Goal: Task Accomplishment & Management: Complete application form

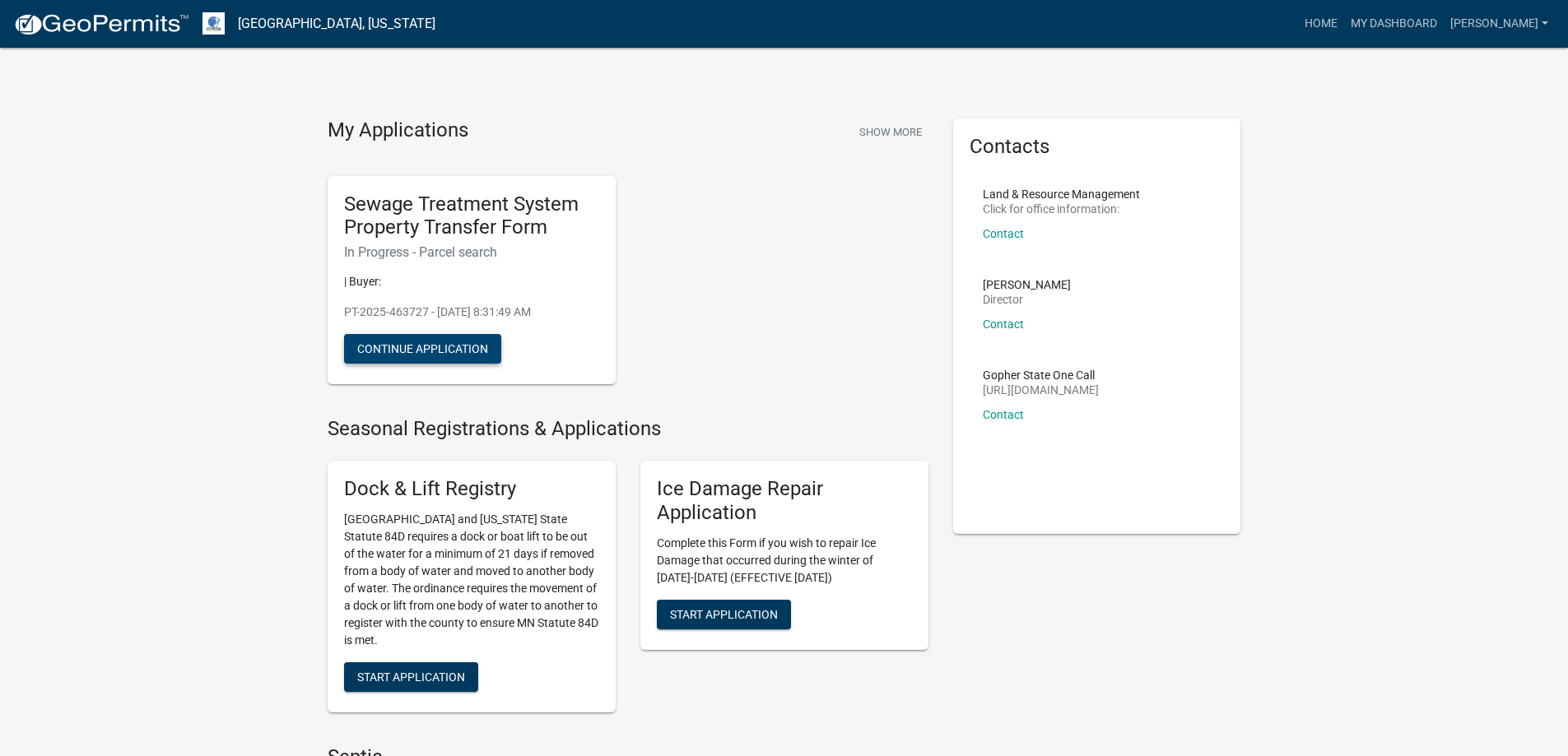
click at [459, 344] on button "Continue Application" at bounding box center [422, 349] width 157 height 30
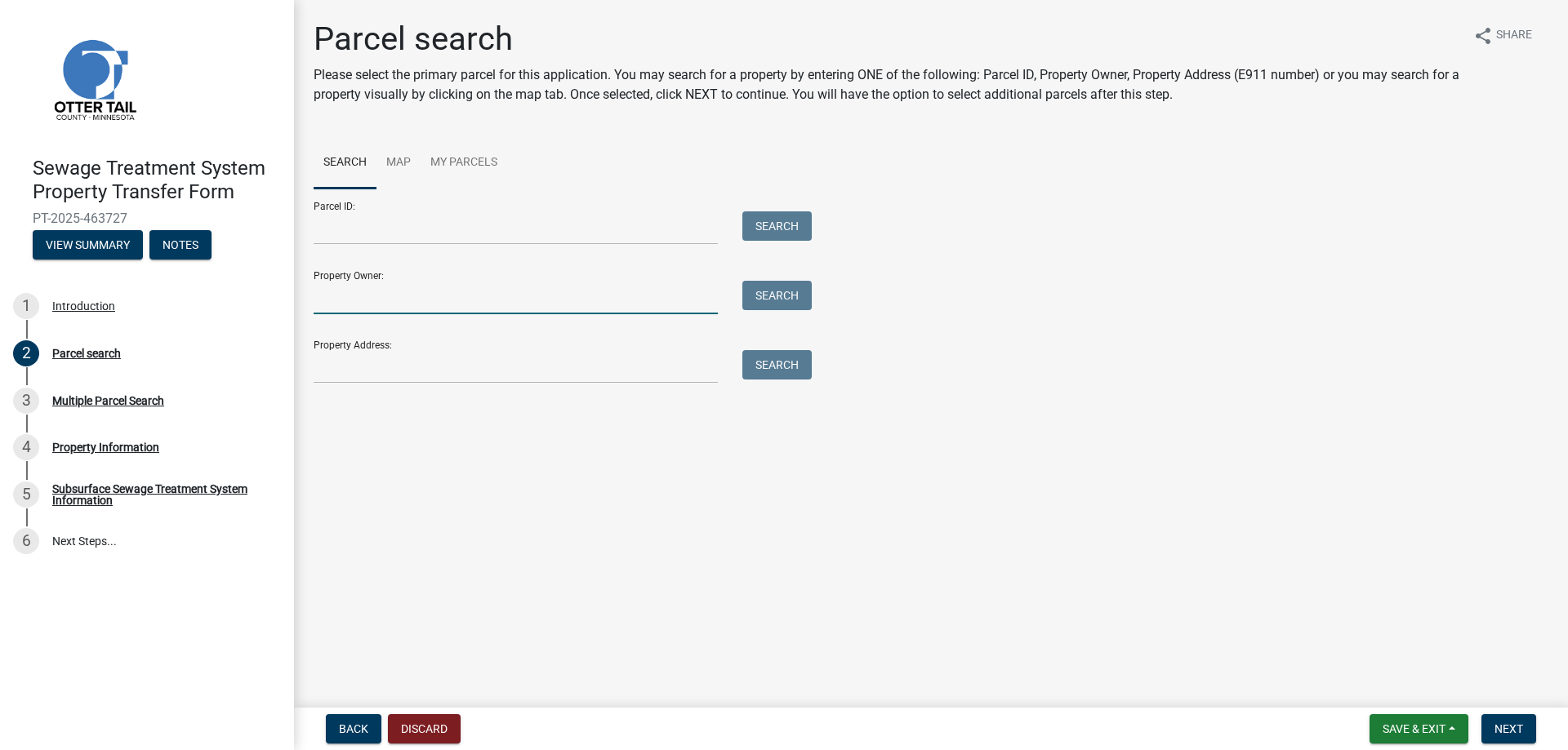
click at [505, 299] on input "Property Owner:" at bounding box center [515, 297] width 404 height 34
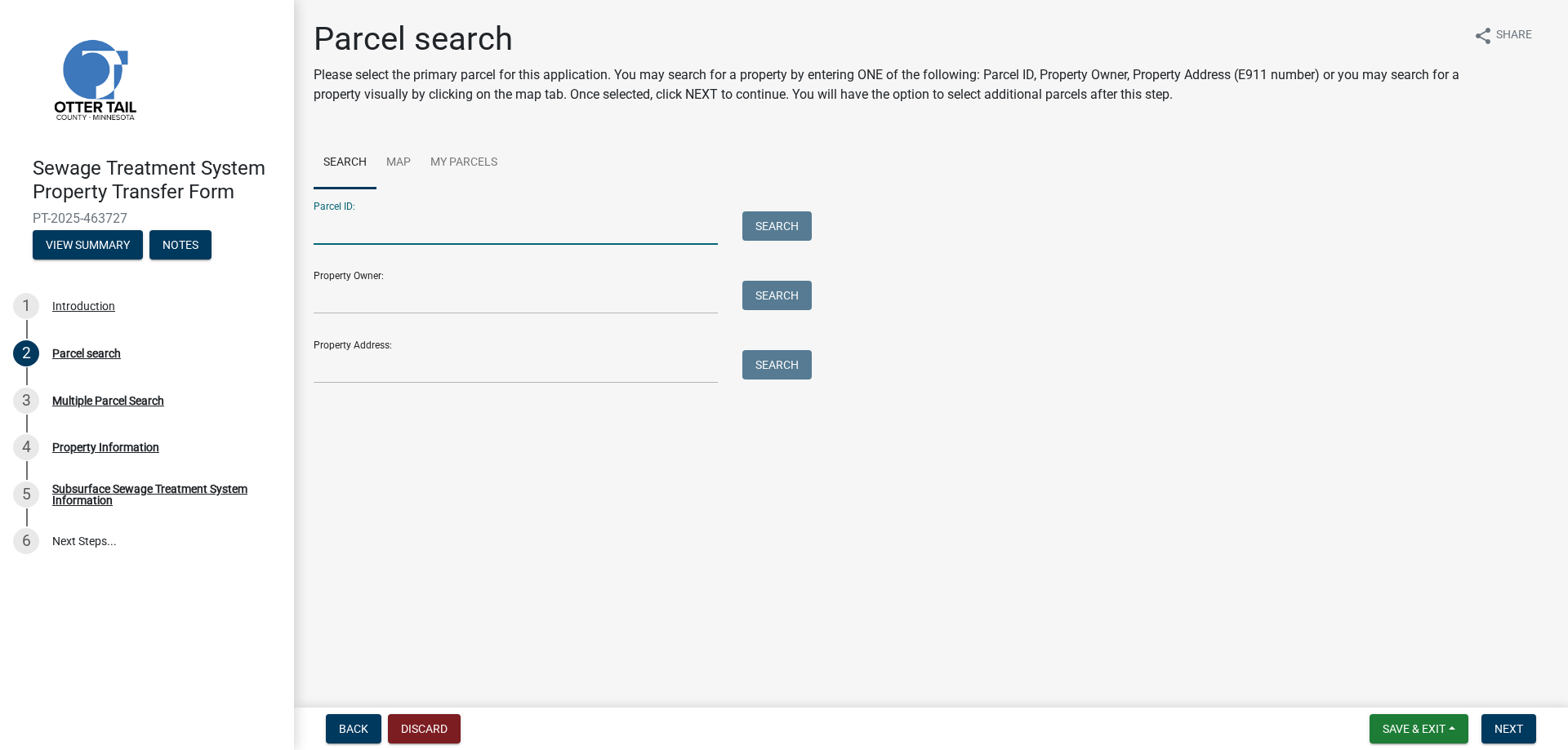
click at [491, 225] on input "Parcel ID:" at bounding box center [515, 228] width 404 height 34
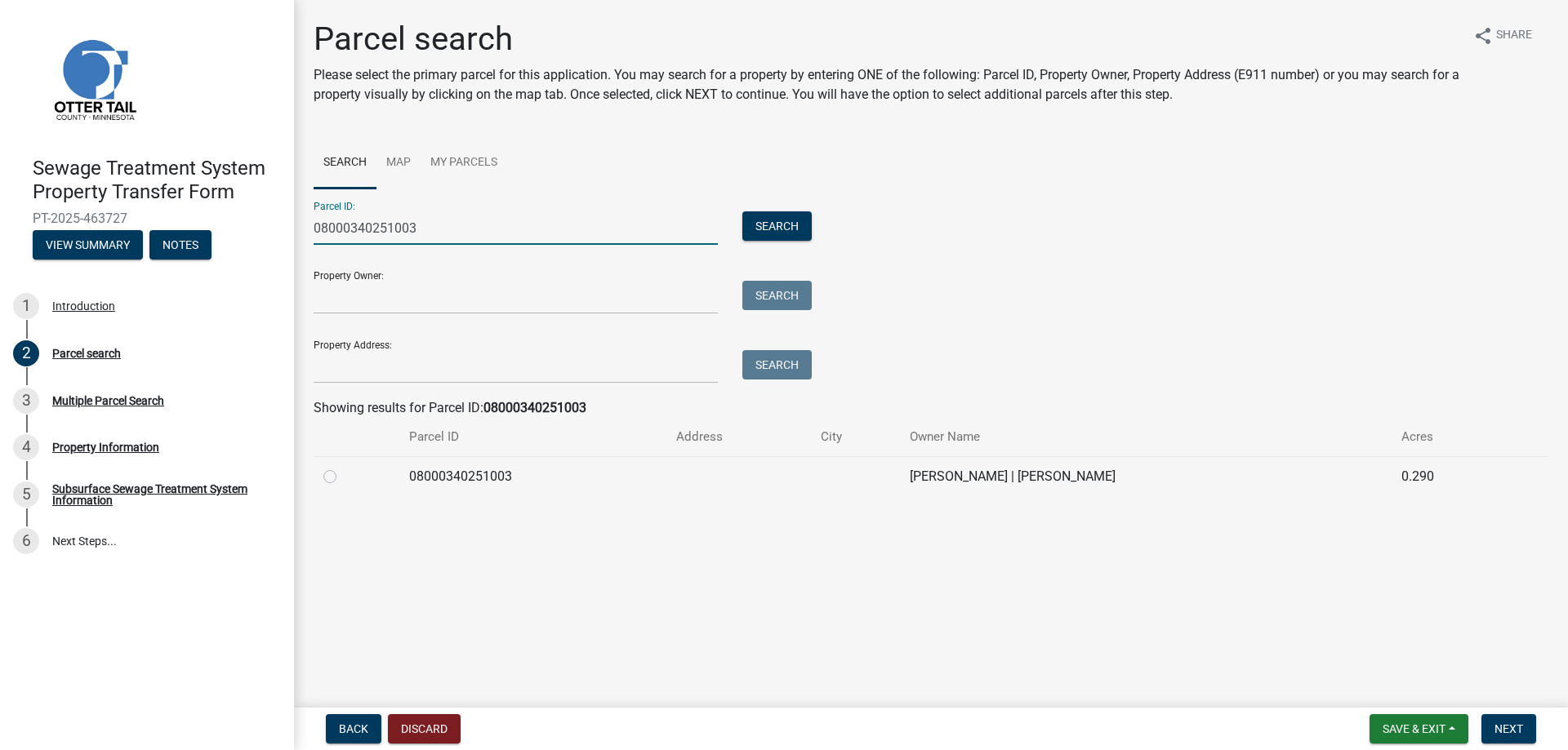
type input "08000340251003"
click at [1017, 475] on td "[PERSON_NAME] | [PERSON_NAME]" at bounding box center [1145, 476] width 491 height 40
click at [343, 467] on label at bounding box center [343, 467] width 0 height 0
click at [343, 475] on input "radio" at bounding box center [348, 472] width 11 height 11
radio input "true"
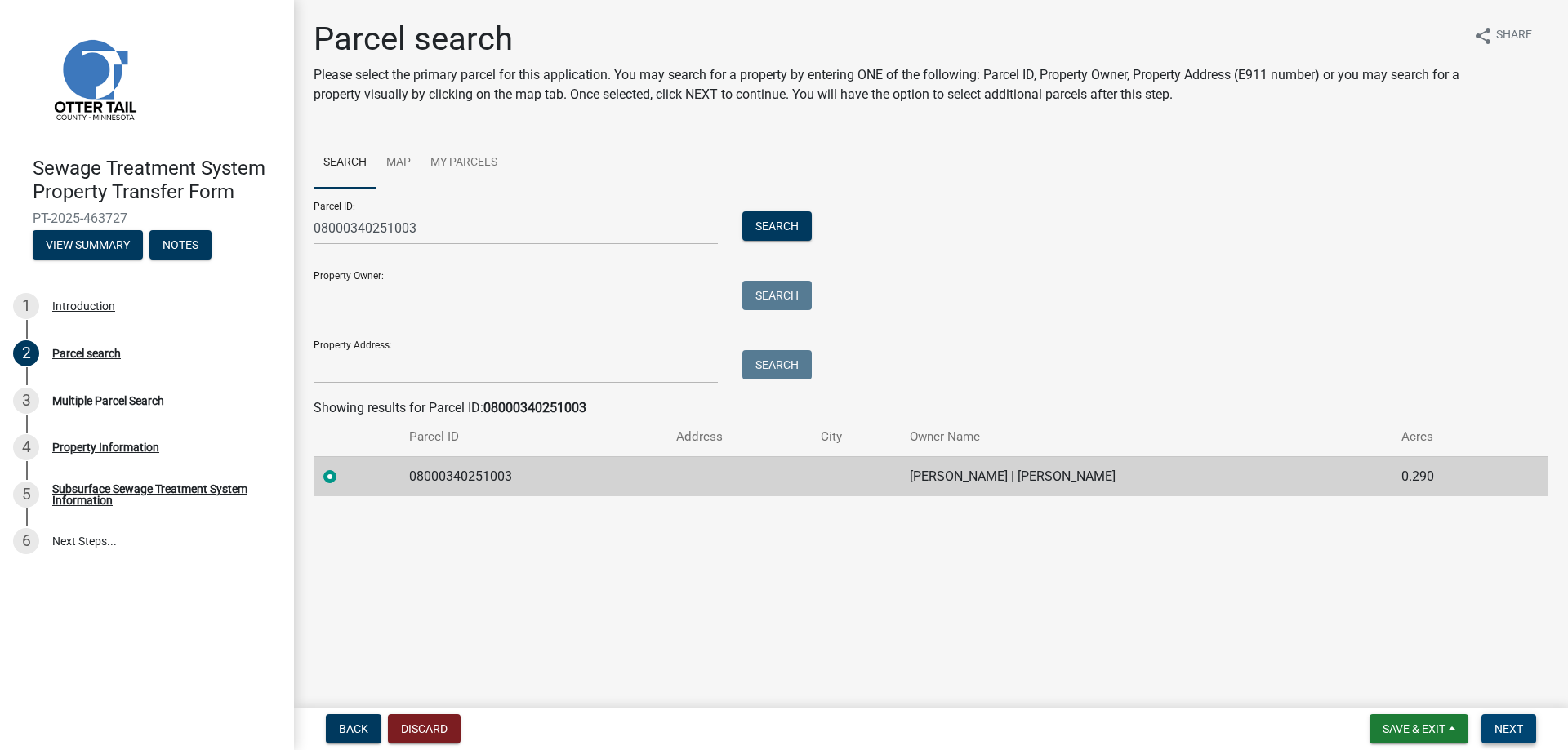
click at [1517, 724] on span "Next" at bounding box center [1509, 728] width 29 height 13
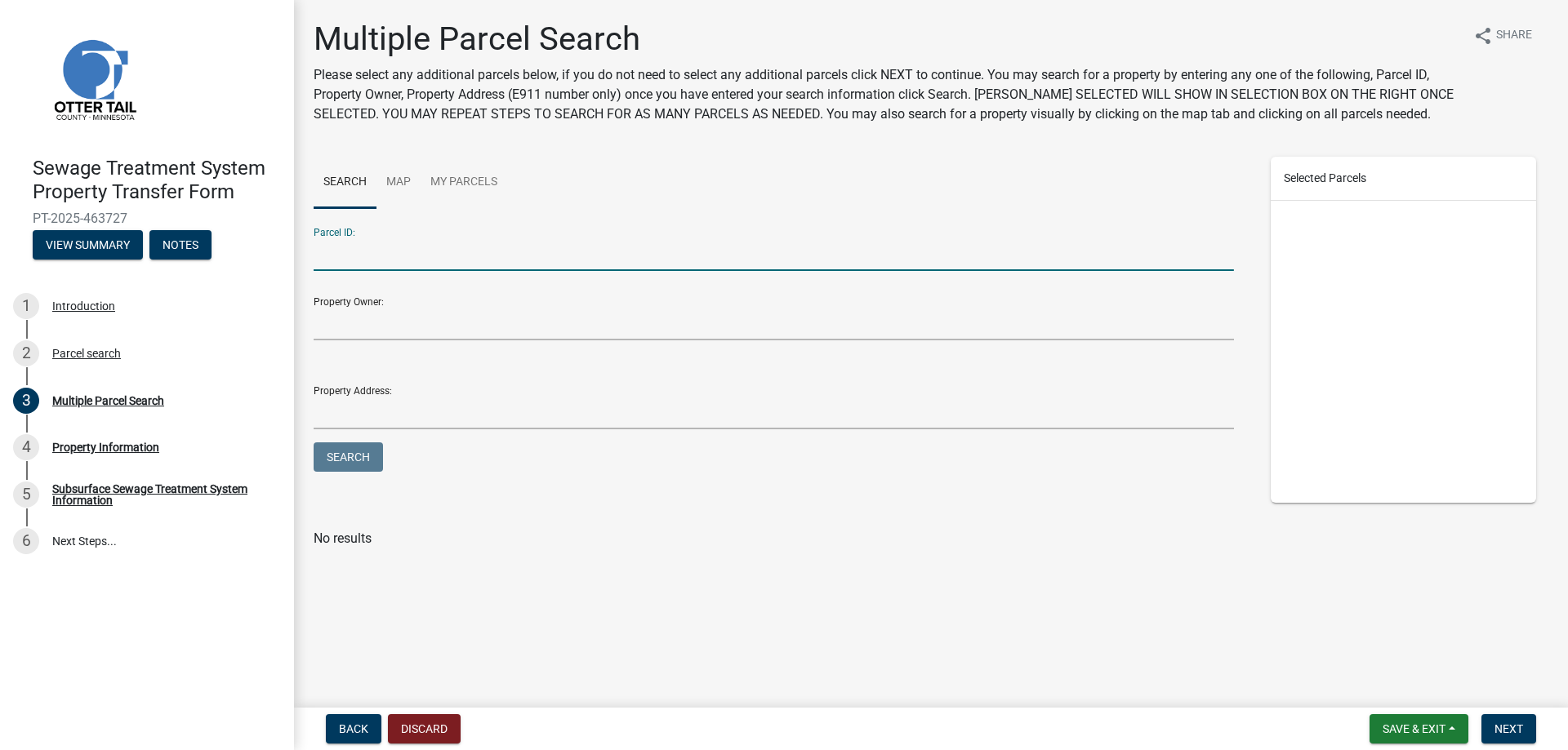
click at [421, 241] on input "Parcel ID:" at bounding box center [773, 254] width 920 height 34
type input "08000990278000"
click at [340, 467] on button "Search" at bounding box center [348, 458] width 69 height 30
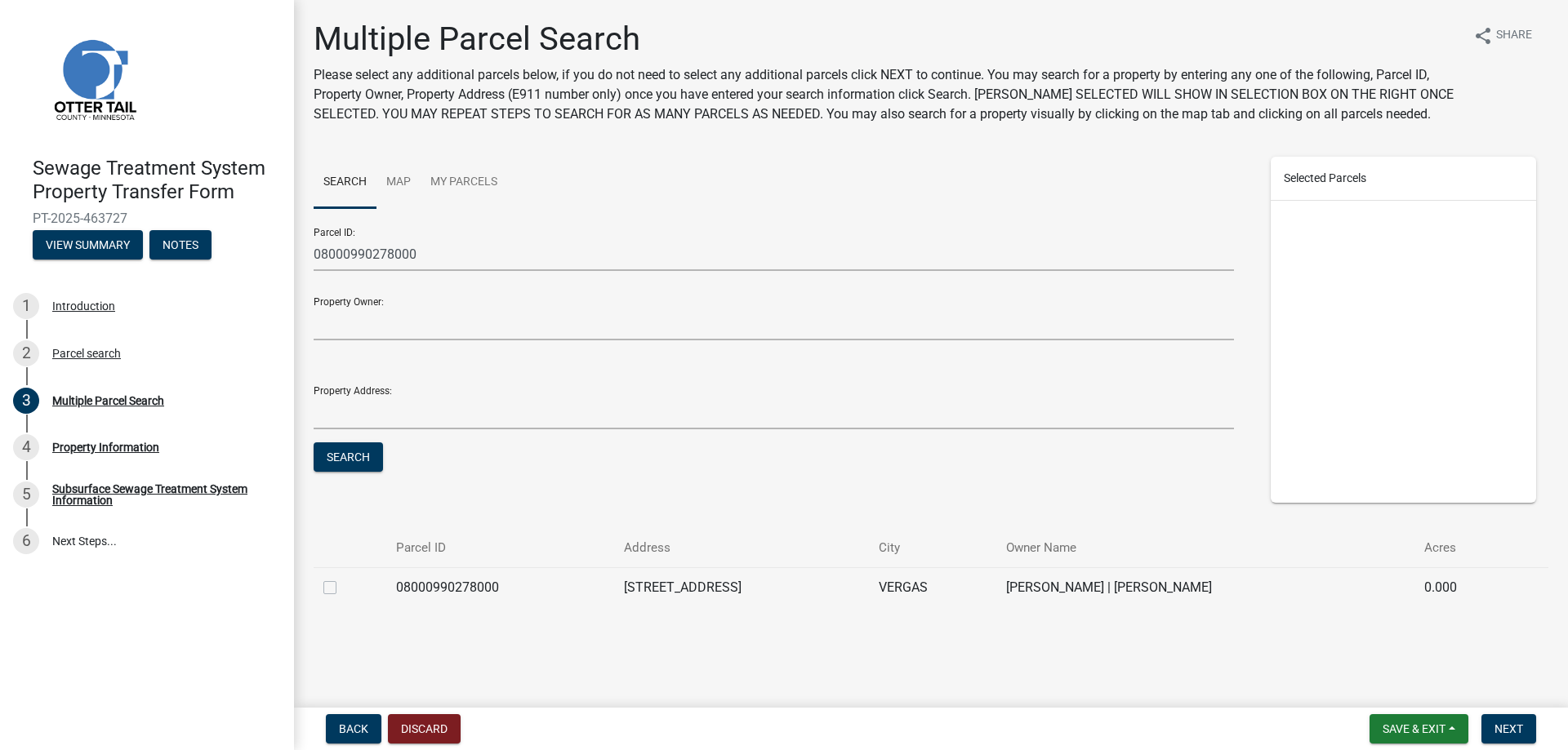
click at [343, 578] on label at bounding box center [343, 578] width 0 height 0
click at [343, 586] on input "checkbox" at bounding box center [348, 583] width 11 height 11
checkbox input "true"
click at [1512, 721] on button "Next" at bounding box center [1509, 729] width 54 height 30
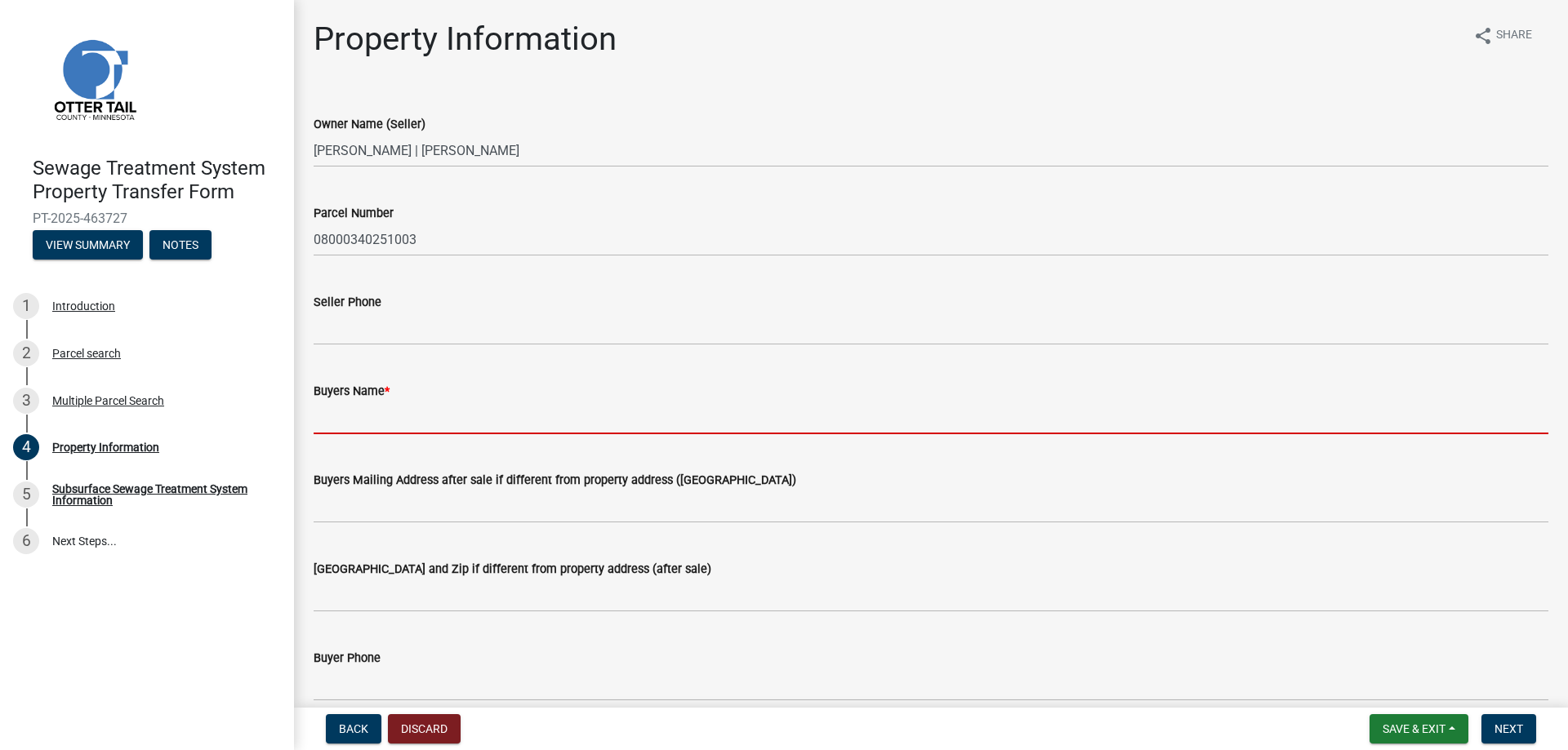
click at [488, 420] on input "Buyers Name *" at bounding box center [930, 418] width 1235 height 34
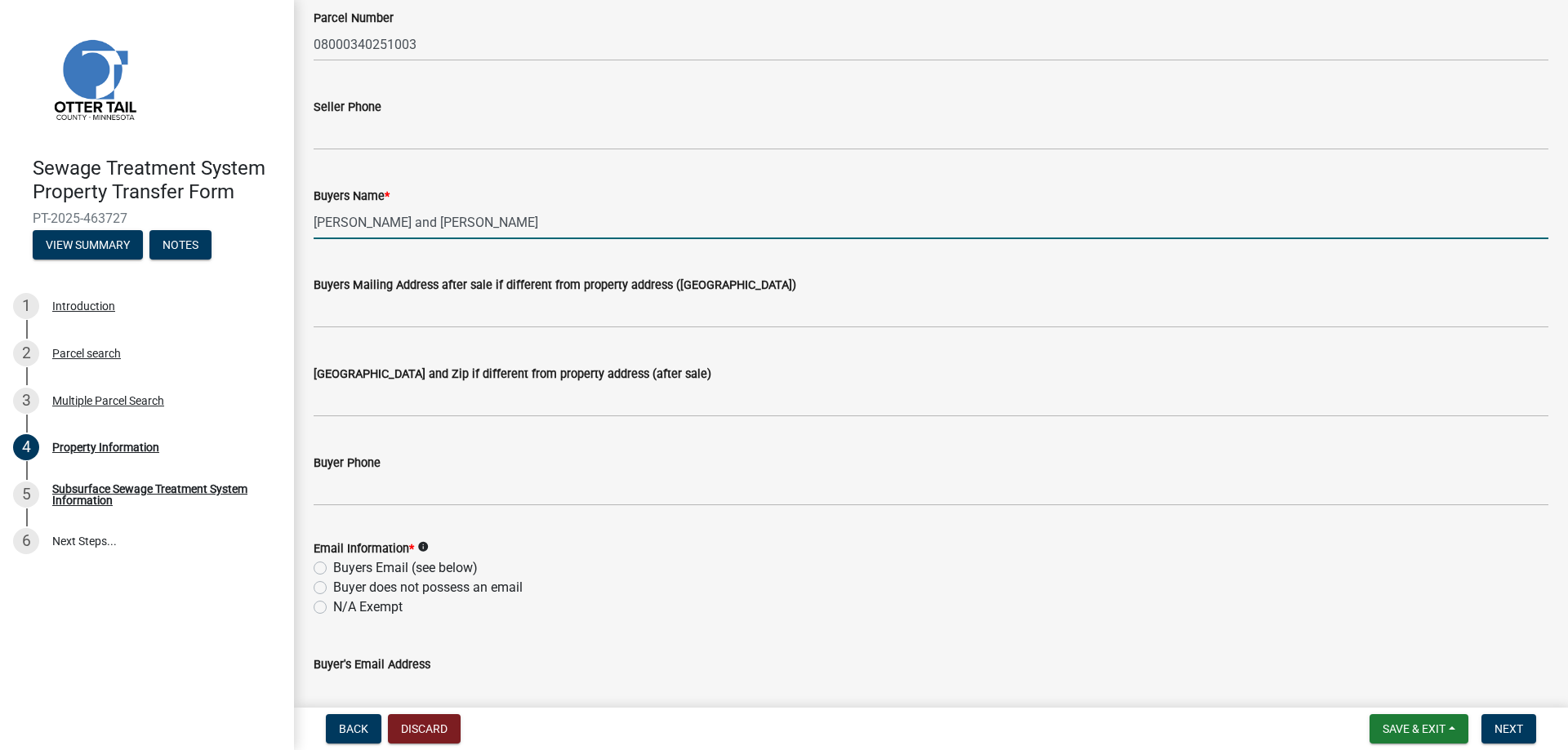
scroll to position [245, 0]
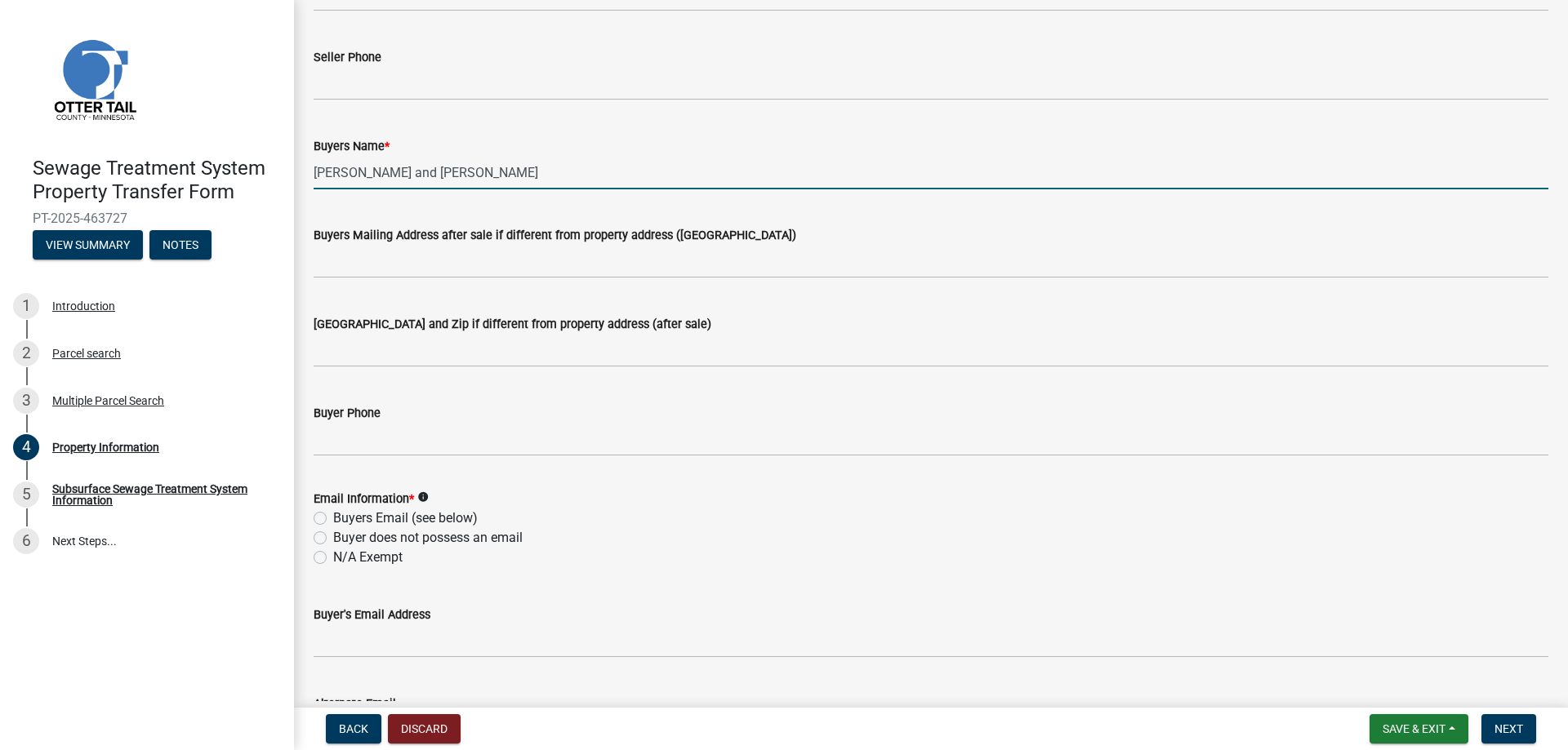
type input "[PERSON_NAME] and [PERSON_NAME]"
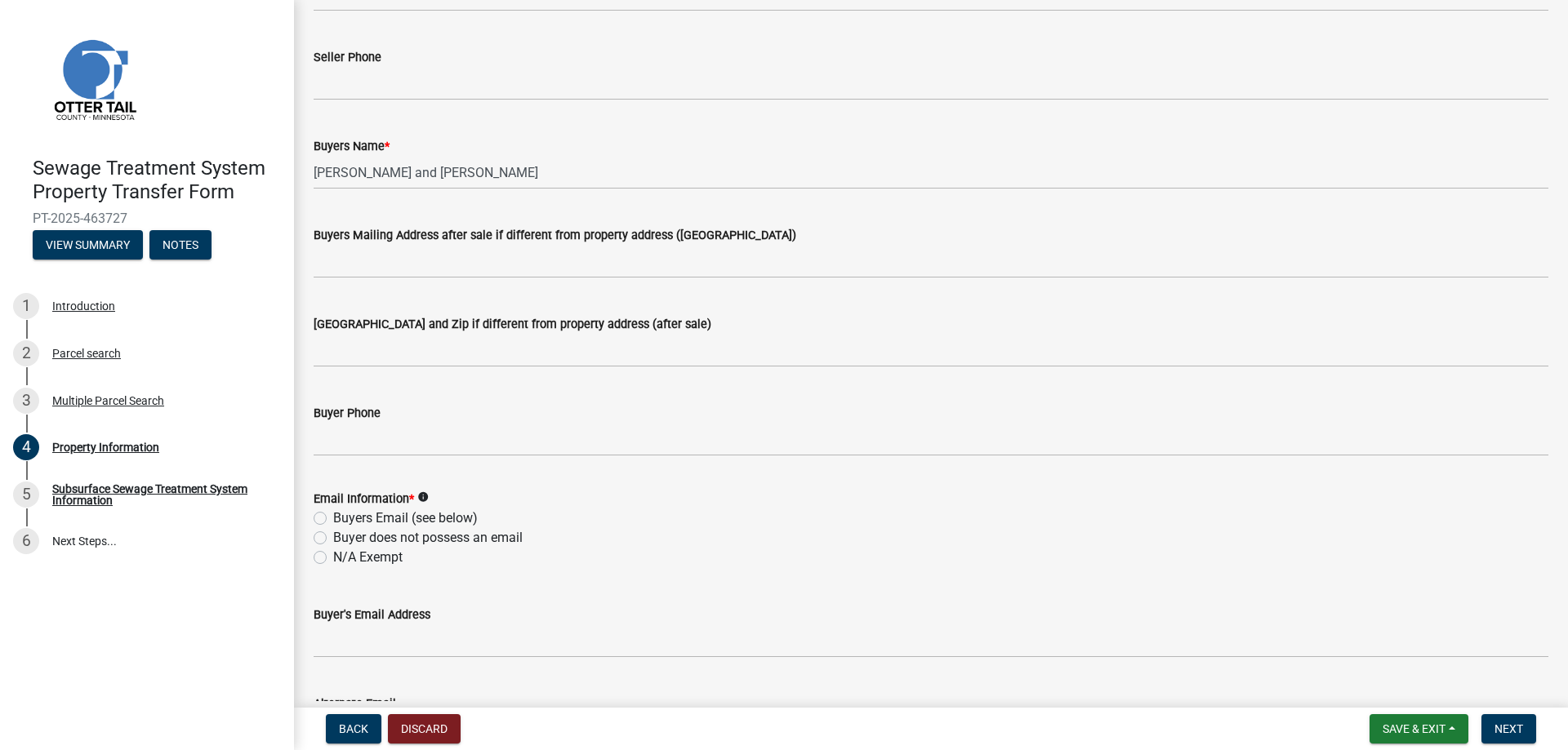
click at [333, 562] on label "N/A Exempt" at bounding box center [368, 557] width 69 height 20
click at [333, 558] on input "N/A Exempt" at bounding box center [338, 552] width 11 height 11
radio input "true"
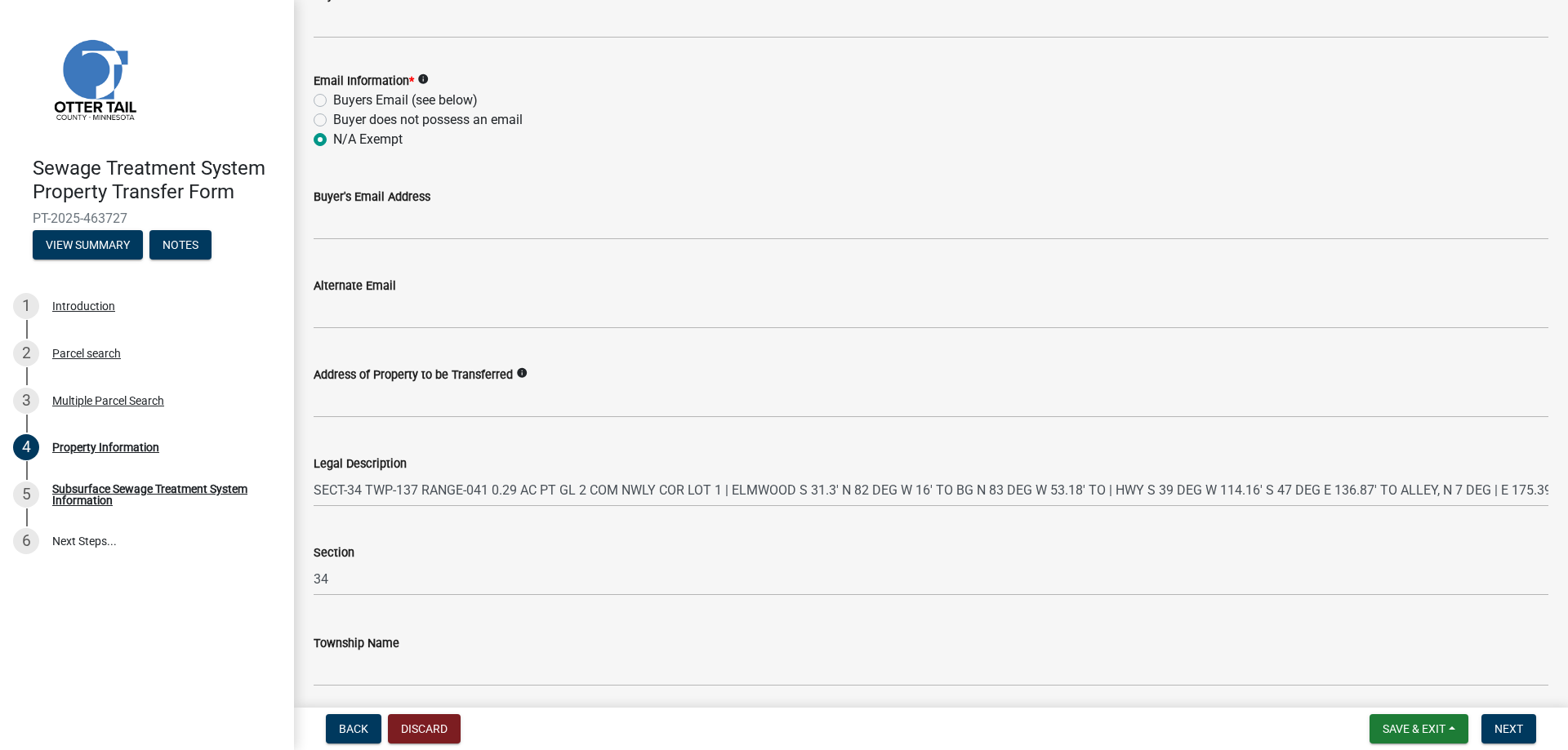
scroll to position [725, 0]
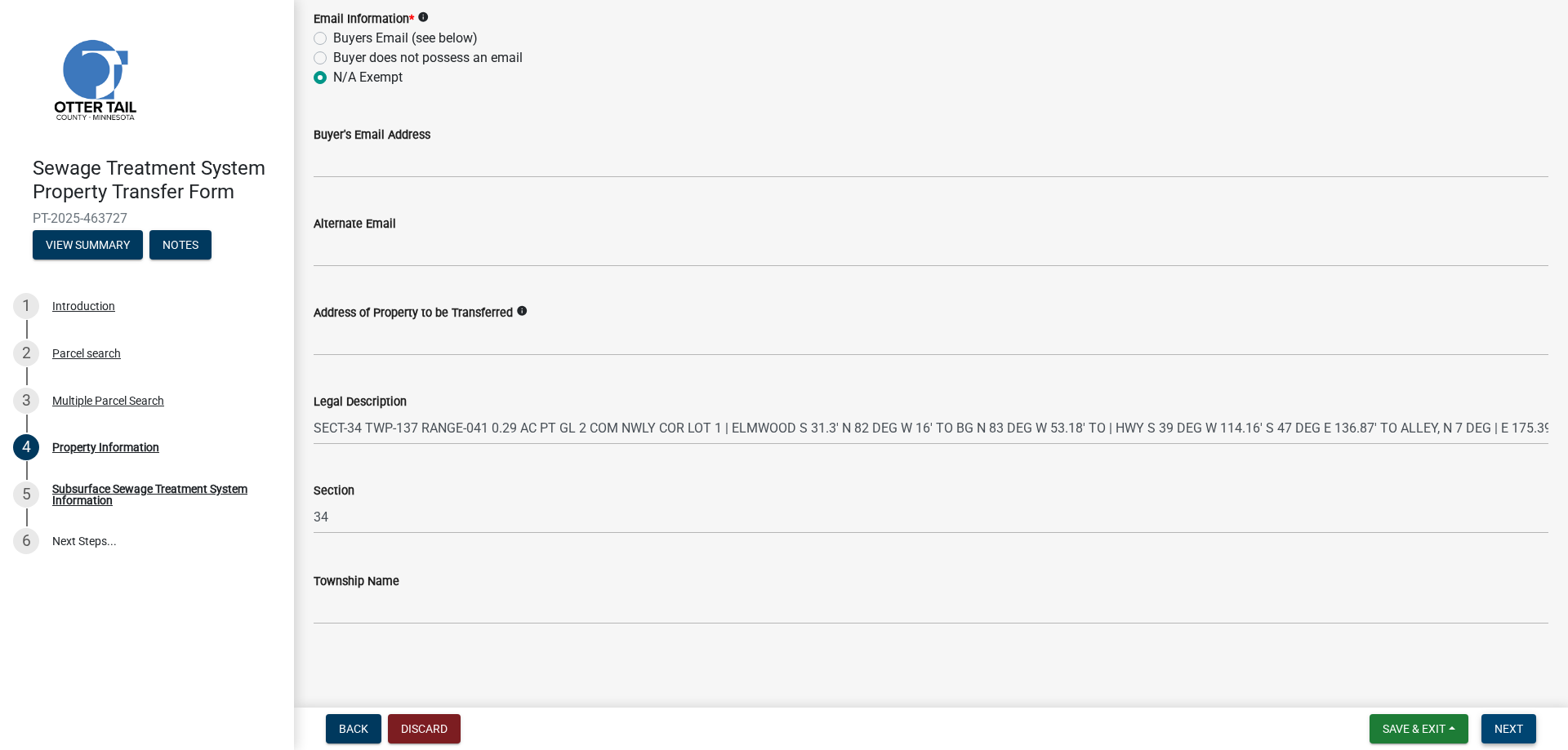
click at [1521, 724] on span "Next" at bounding box center [1509, 728] width 29 height 13
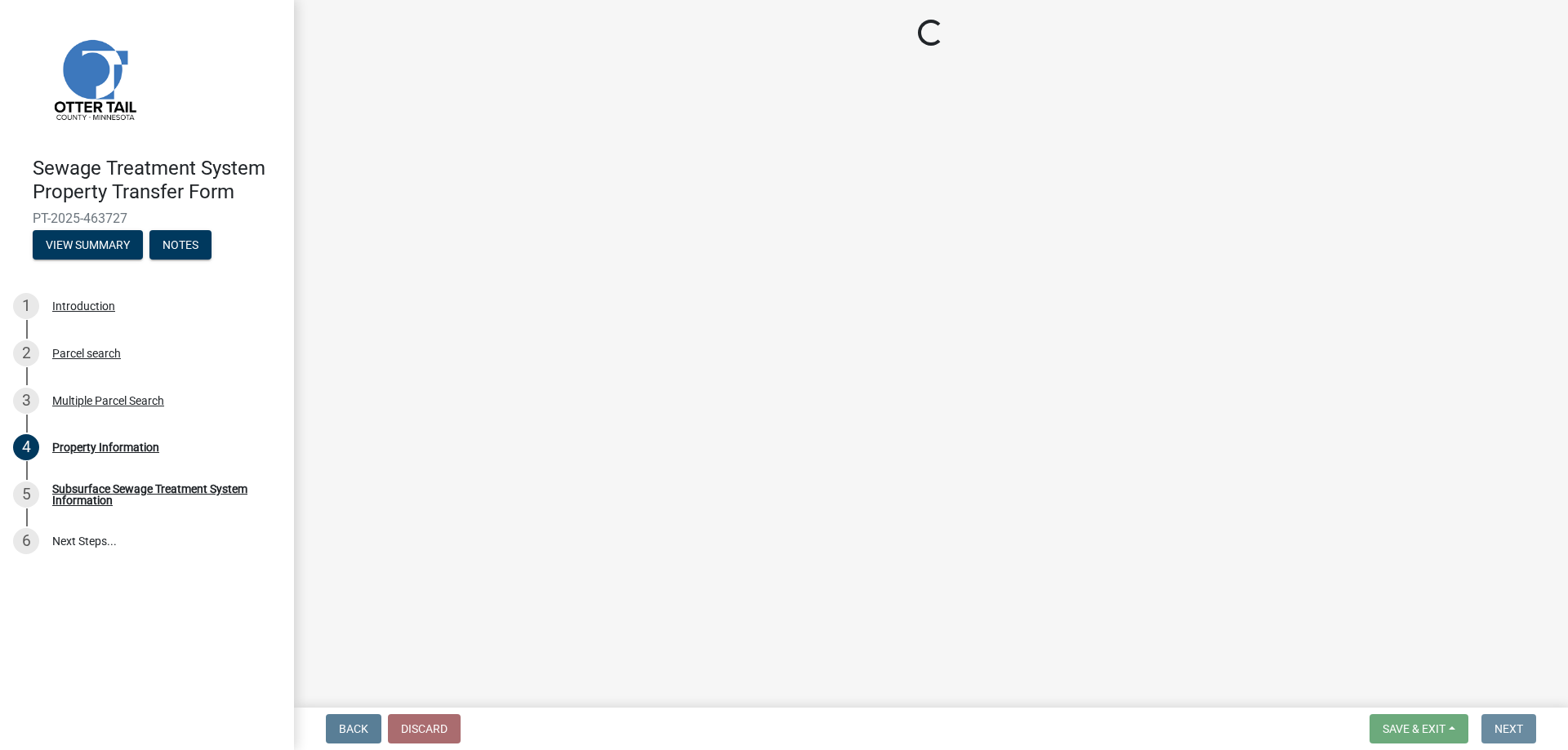
scroll to position [0, 0]
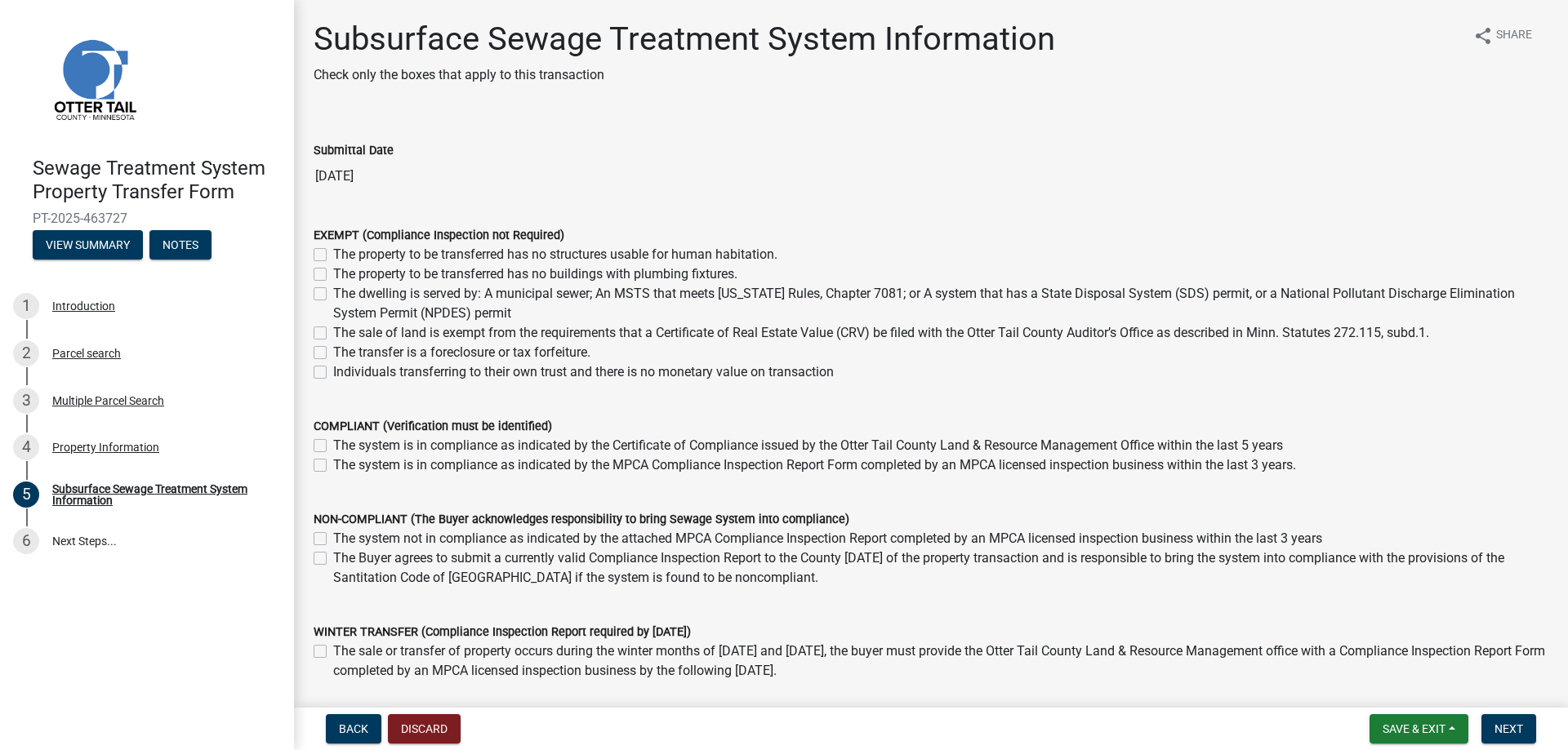
click at [333, 331] on label "The sale of land is exempt from the requirements that a Certificate of Real Est…" at bounding box center [881, 333] width 1096 height 20
click at [333, 331] on input "The sale of land is exempt from the requirements that a Certificate of Real Est…" at bounding box center [338, 328] width 11 height 11
checkbox input "true"
checkbox input "false"
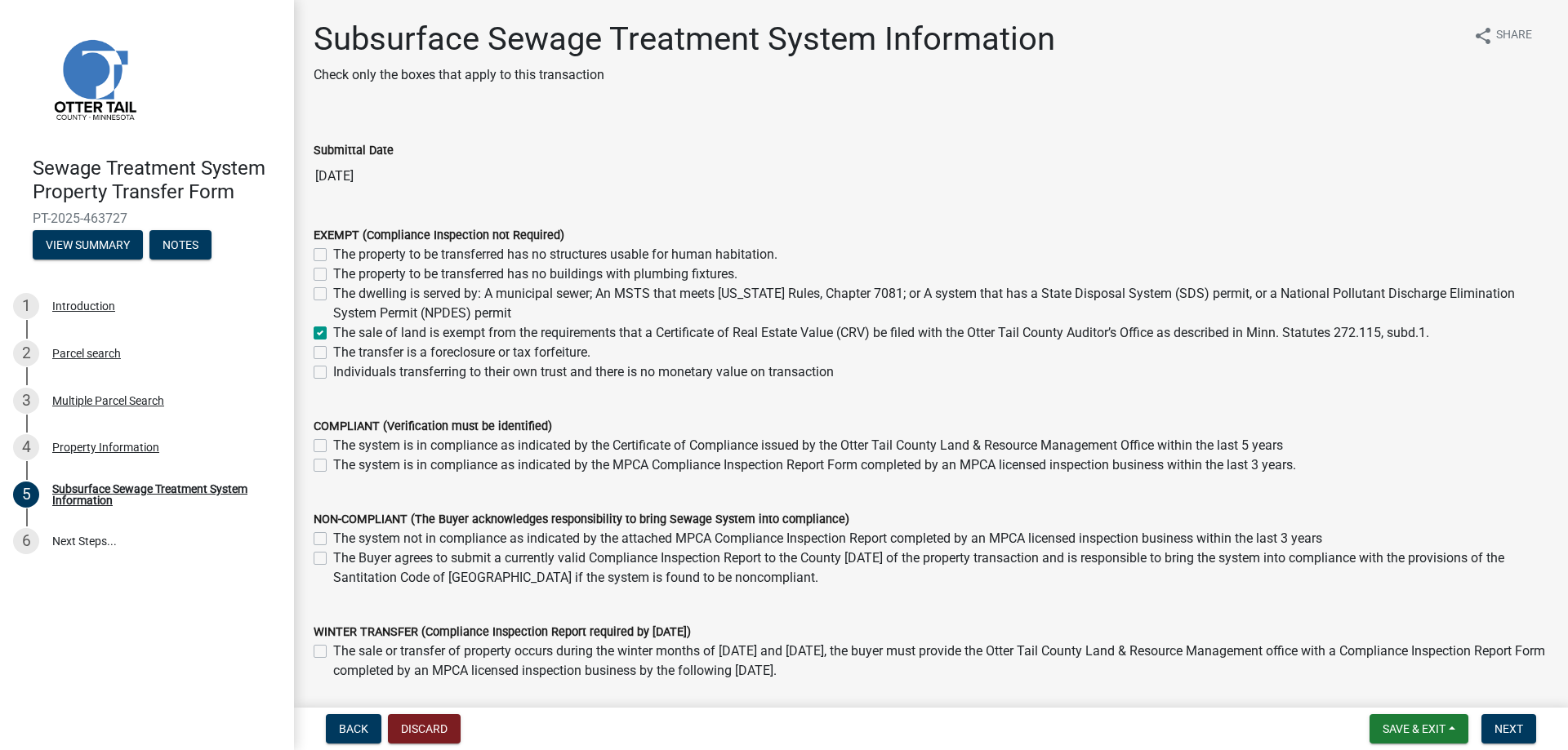
checkbox input "false"
checkbox input "true"
checkbox input "false"
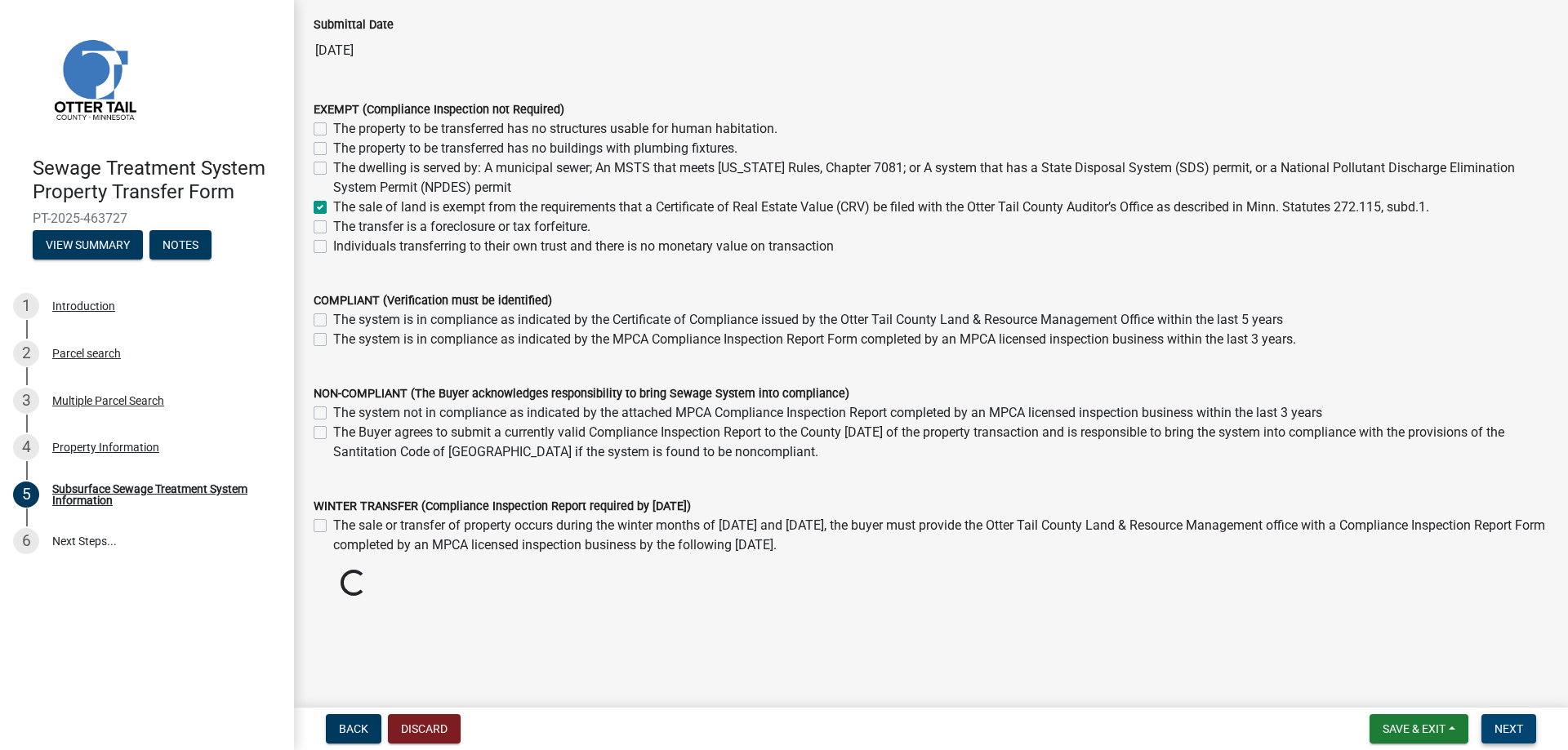
scroll to position [111, 0]
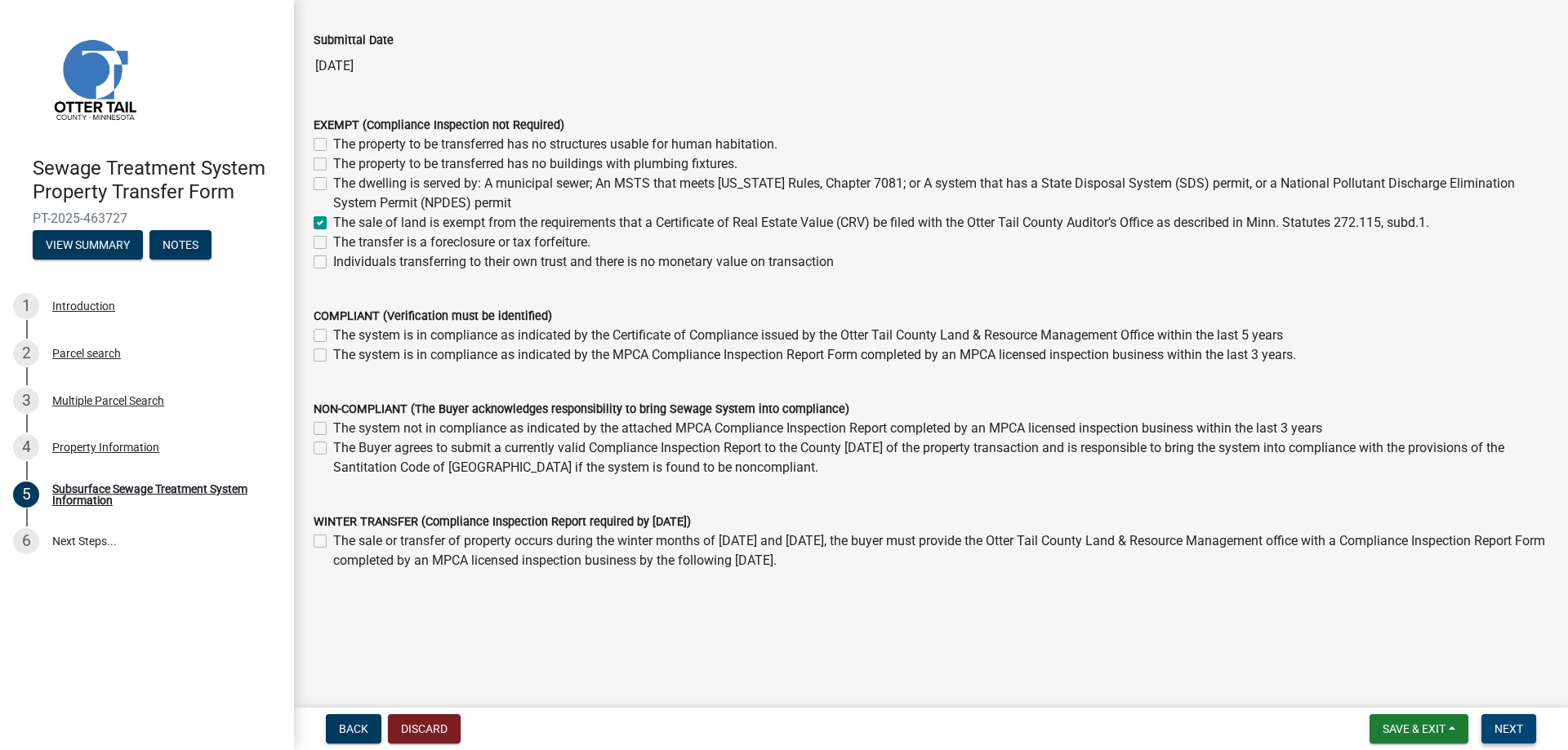
click at [1511, 716] on button "Next" at bounding box center [1509, 729] width 54 height 30
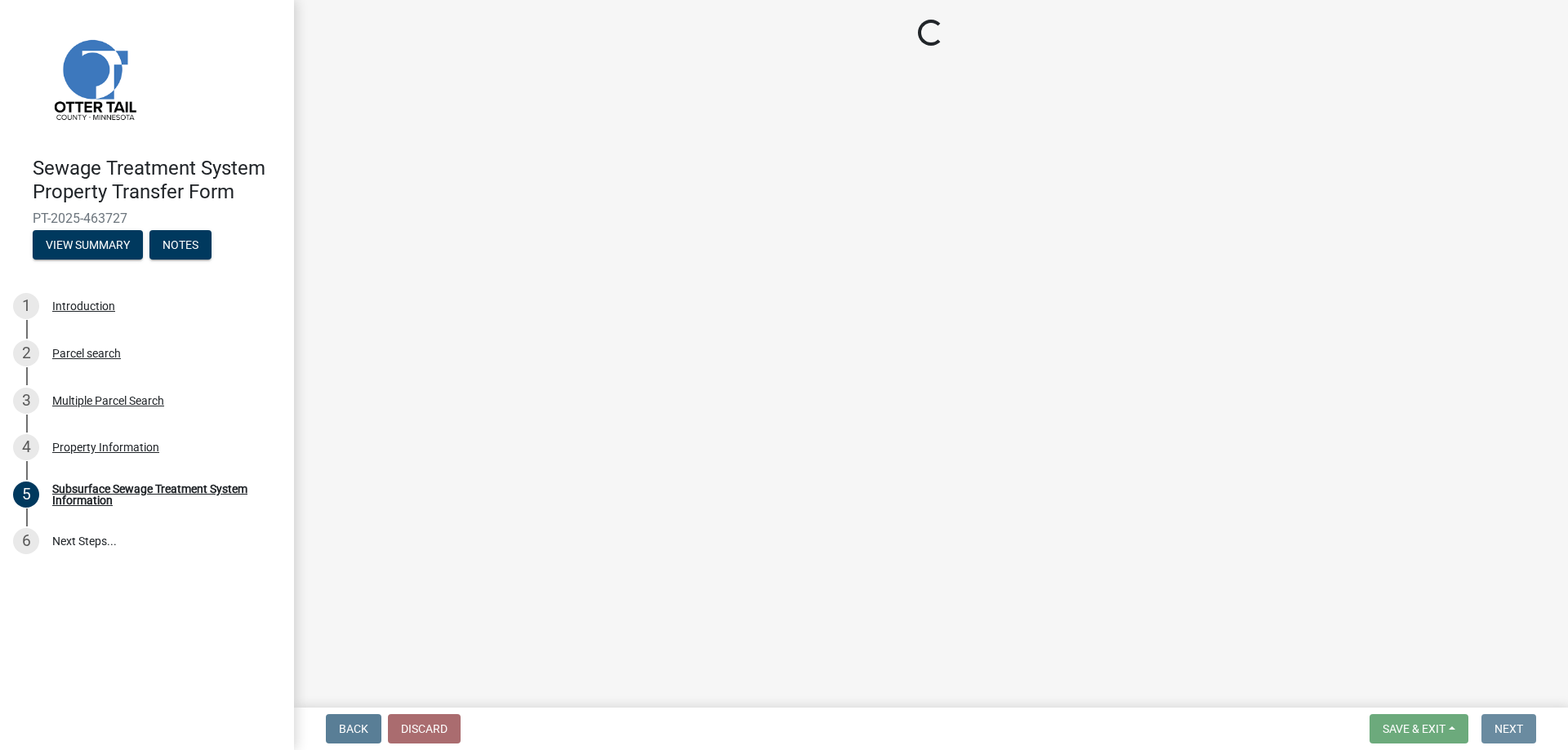
scroll to position [0, 0]
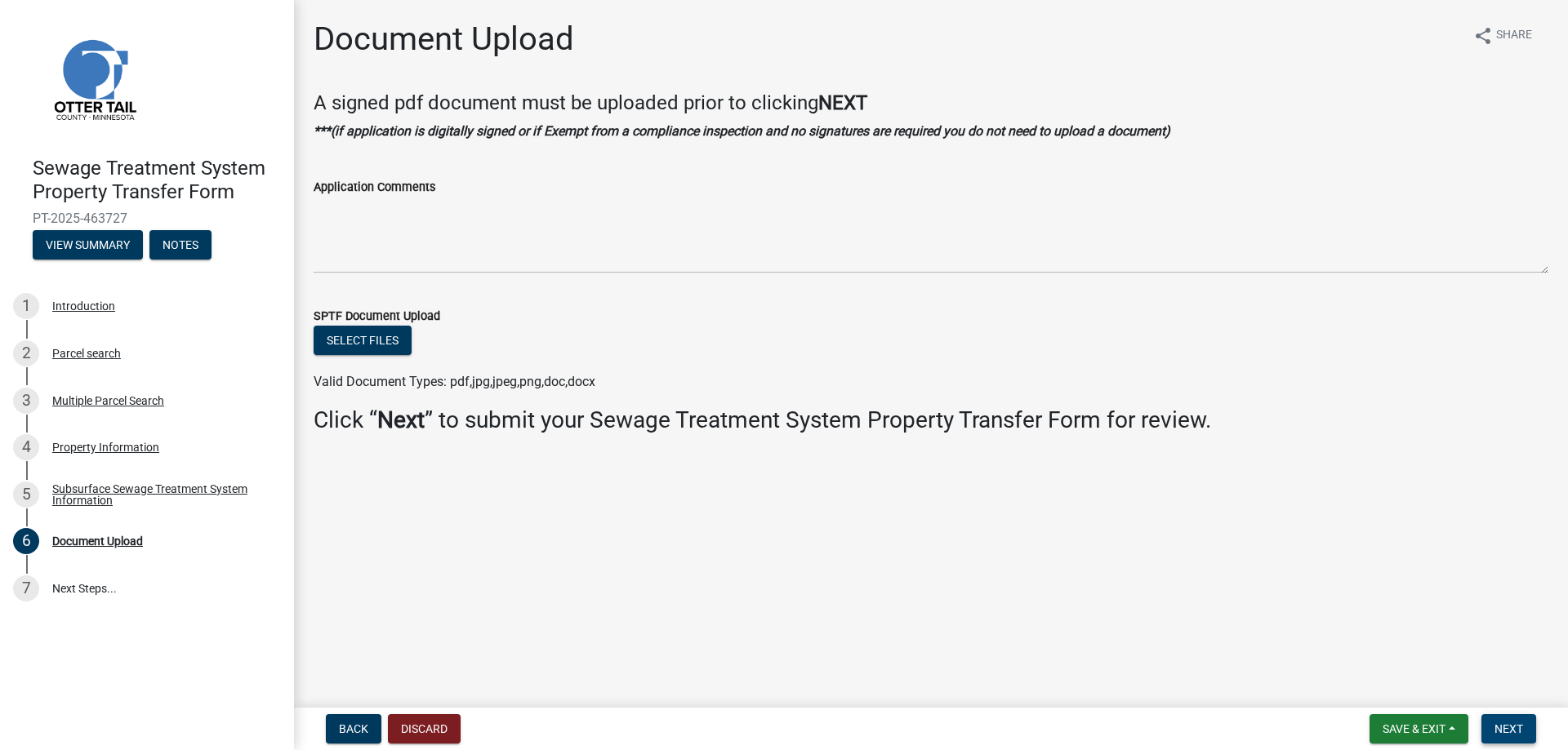
click at [1502, 730] on span "Next" at bounding box center [1509, 728] width 29 height 13
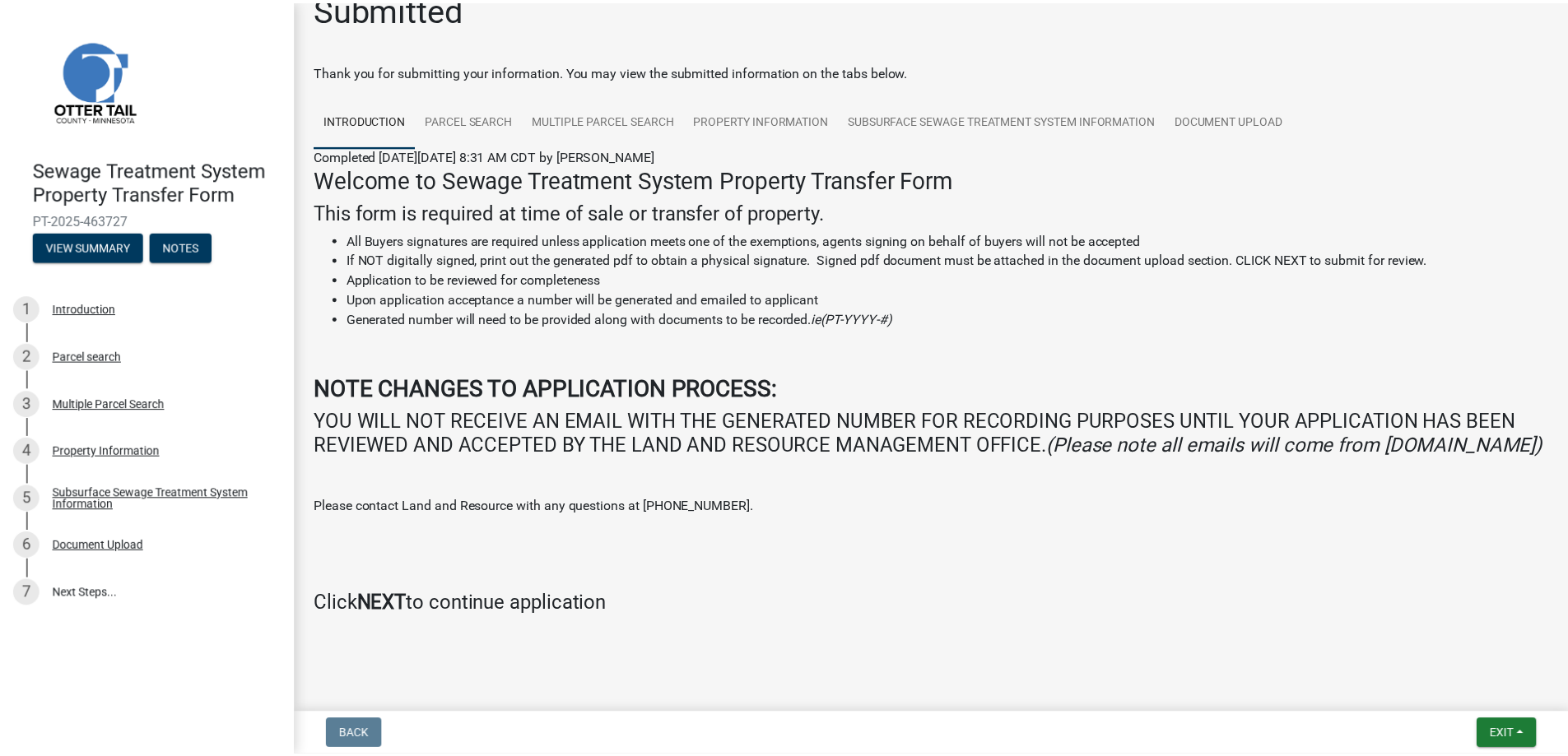
scroll to position [61, 0]
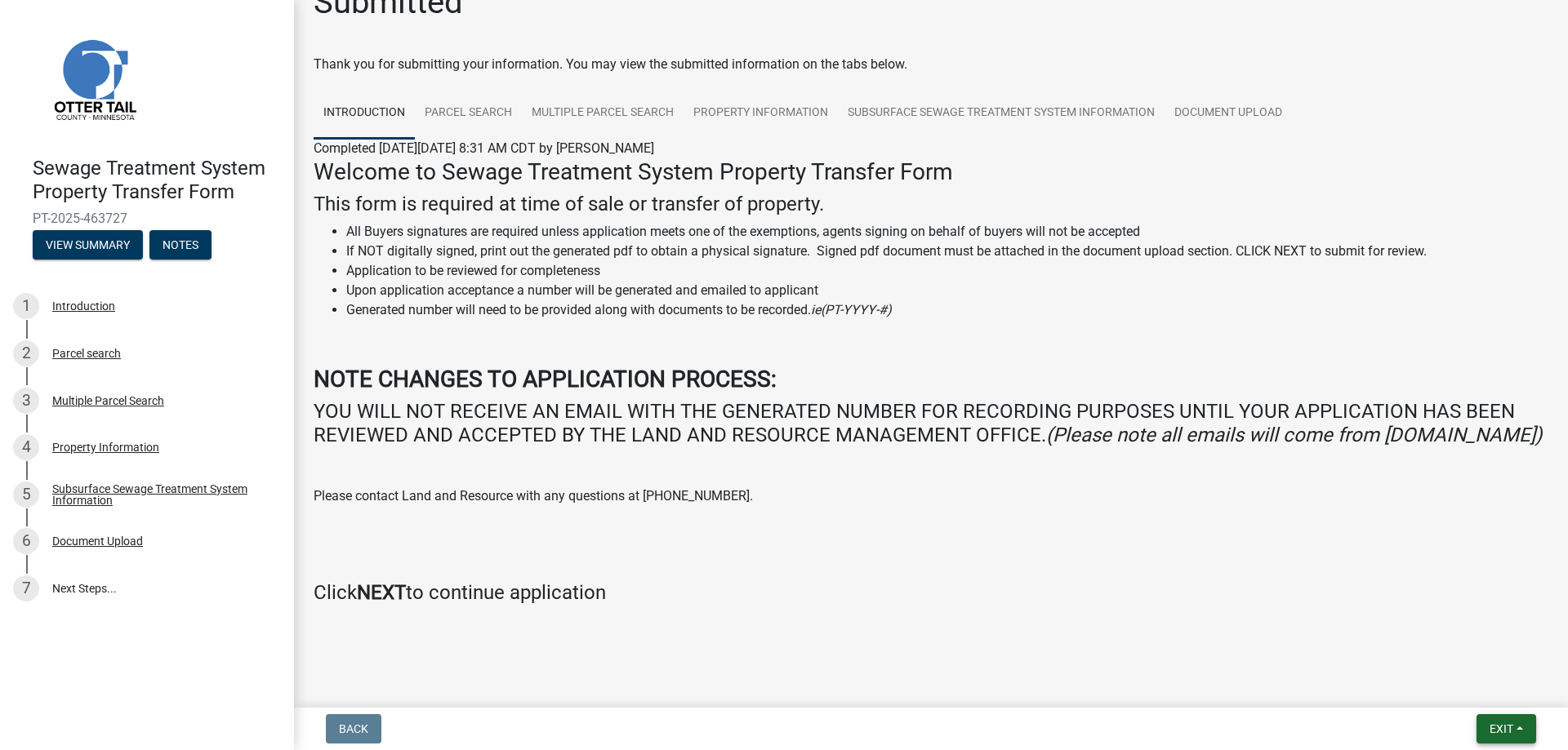
click at [1496, 723] on span "Exit" at bounding box center [1502, 728] width 24 height 13
click at [1479, 684] on button "Save & Exit" at bounding box center [1471, 687] width 131 height 40
